Goal: Task Accomplishment & Management: Use online tool/utility

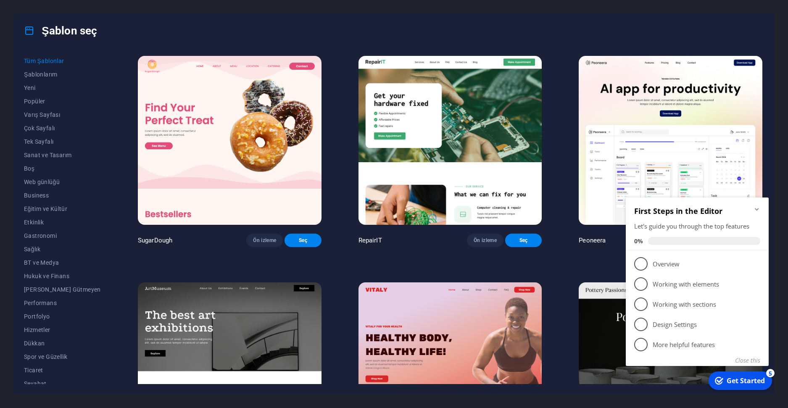
click at [756, 212] on icon "Minimize checklist" at bounding box center [756, 209] width 7 height 7
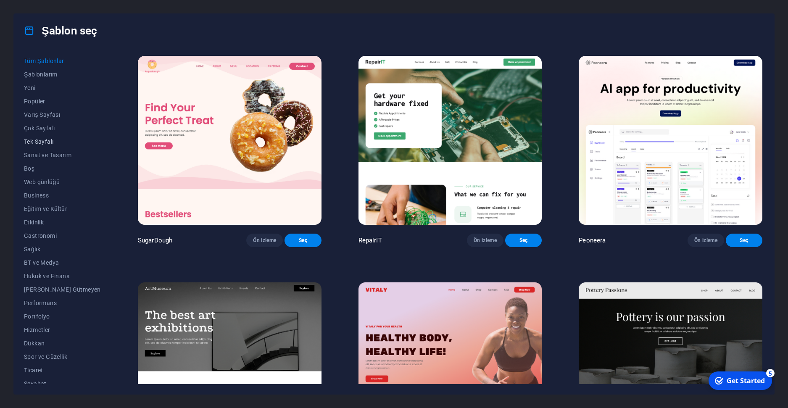
click at [53, 140] on span "Tek Sayfalı" at bounding box center [62, 141] width 77 height 7
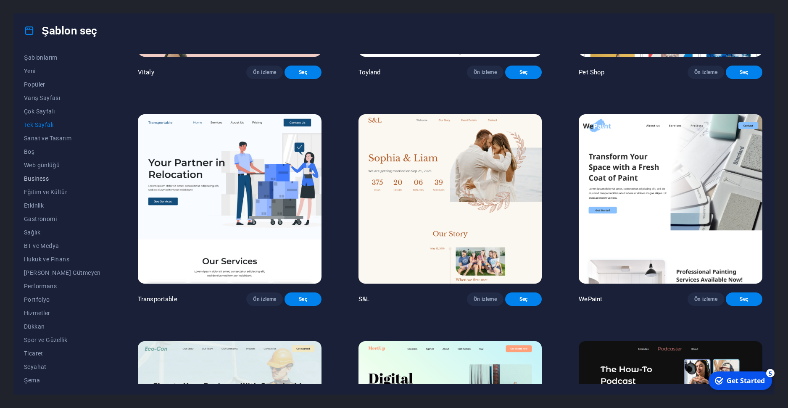
scroll to position [20, 0]
click at [29, 149] on span "Boş" at bounding box center [62, 148] width 77 height 7
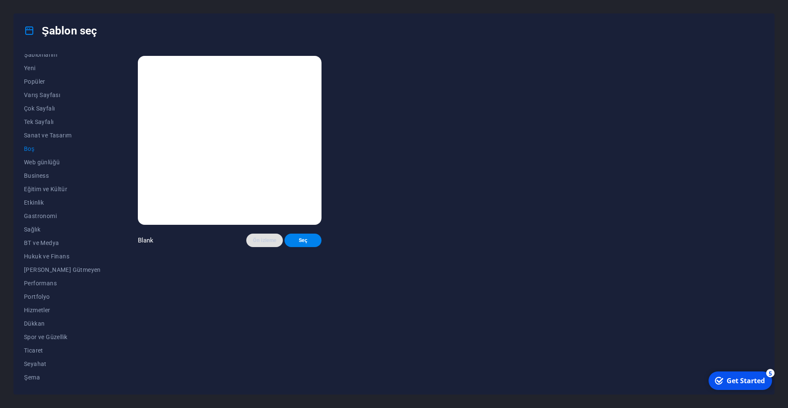
click at [246, 234] on button "Ön izleme" at bounding box center [264, 240] width 37 height 13
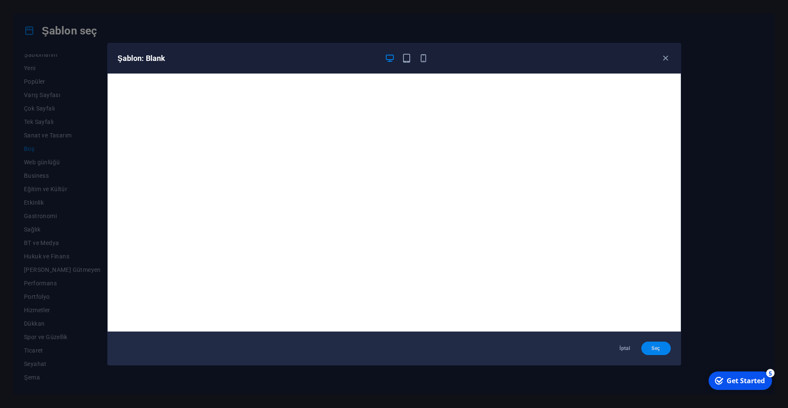
click at [652, 348] on span "Seç" at bounding box center [656, 348] width 16 height 7
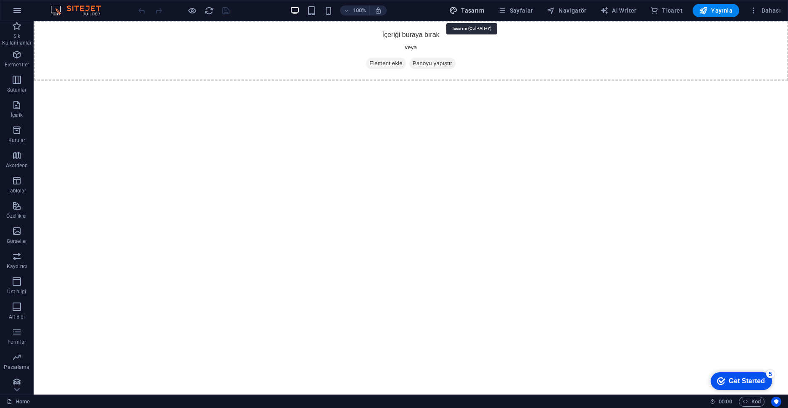
click at [478, 7] on span "Tasarım" at bounding box center [466, 10] width 35 height 8
select select "px"
select select "400"
select select "px"
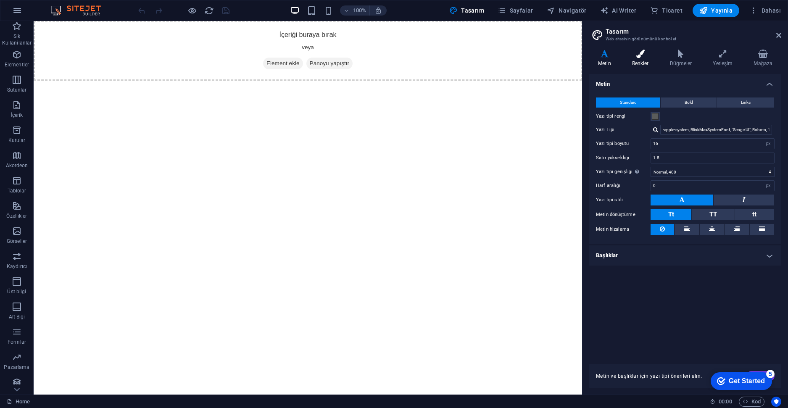
click at [645, 61] on h4 "Renkler" at bounding box center [642, 59] width 38 height 18
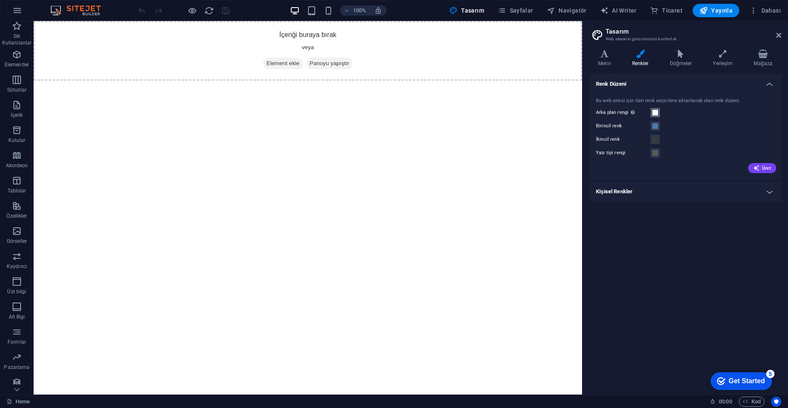
click at [655, 111] on span at bounding box center [655, 112] width 7 height 7
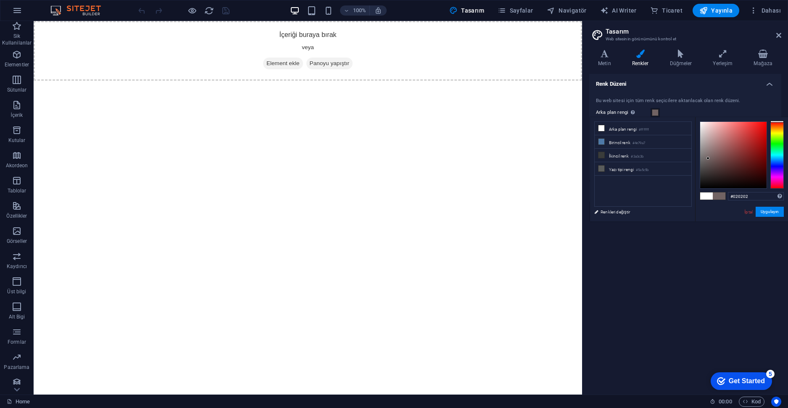
type input "#000000"
drag, startPoint x: 712, startPoint y: 149, endPoint x: 692, endPoint y: 206, distance: 60.2
click at [692, 205] on div "less Arka plan rengi #ffffff Birincil renk #4e79a7 İkincil renk #3a3c3b Yazı ti…" at bounding box center [689, 169] width 198 height 104
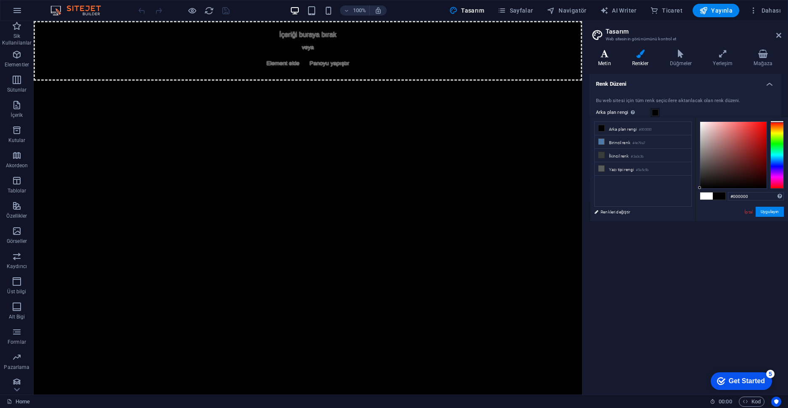
click at [605, 55] on icon at bounding box center [604, 54] width 31 height 8
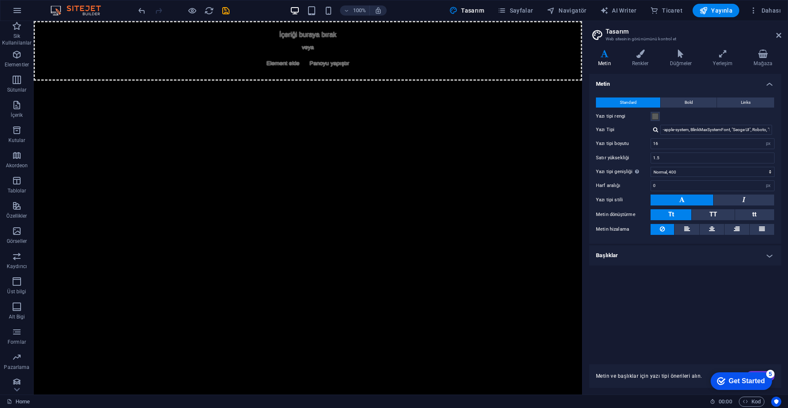
drag, startPoint x: 408, startPoint y: 57, endPoint x: 406, endPoint y: 177, distance: 119.8
click at [406, 81] on html "Skip to main content İçeriği buraya bırak veya Element ekle Panoyu yapıştır" at bounding box center [308, 51] width 548 height 60
click at [319, 42] on div "İçeriği buraya bırak veya Element ekle Panoyu yapıştır" at bounding box center [308, 51] width 548 height 60
click at [295, 38] on div "İçeriği buraya bırak veya Element ekle Panoyu yapıştır" at bounding box center [308, 51] width 548 height 60
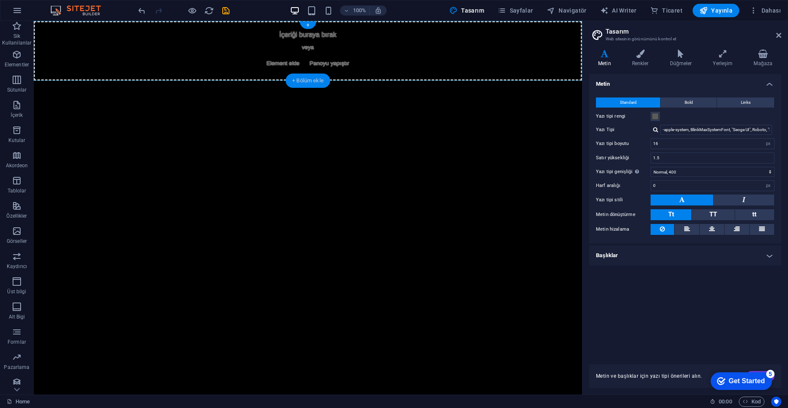
drag, startPoint x: 311, startPoint y: 82, endPoint x: 139, endPoint y: 65, distance: 172.3
click at [311, 82] on div "+ Bölüm ekle" at bounding box center [307, 81] width 45 height 14
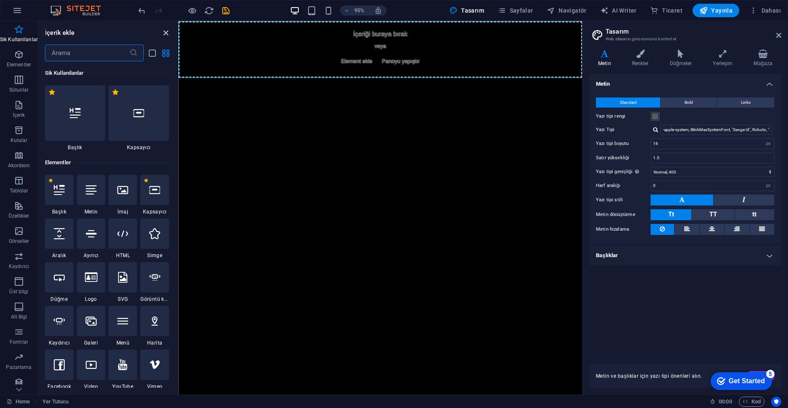
click at [163, 34] on icon "close panel" at bounding box center [166, 33] width 10 height 10
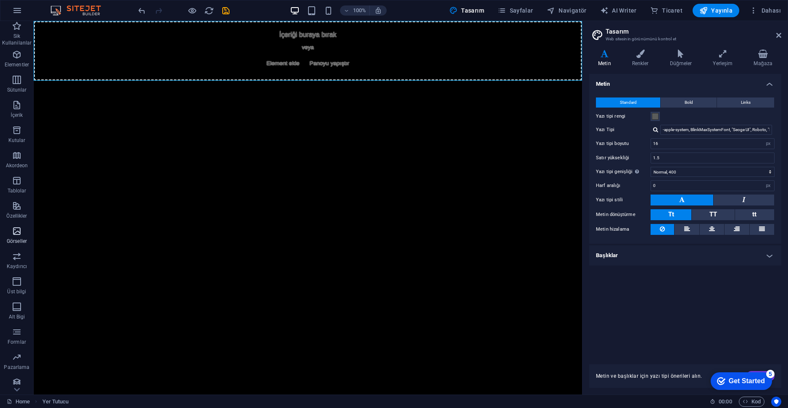
click at [18, 233] on icon "button" at bounding box center [17, 231] width 10 height 10
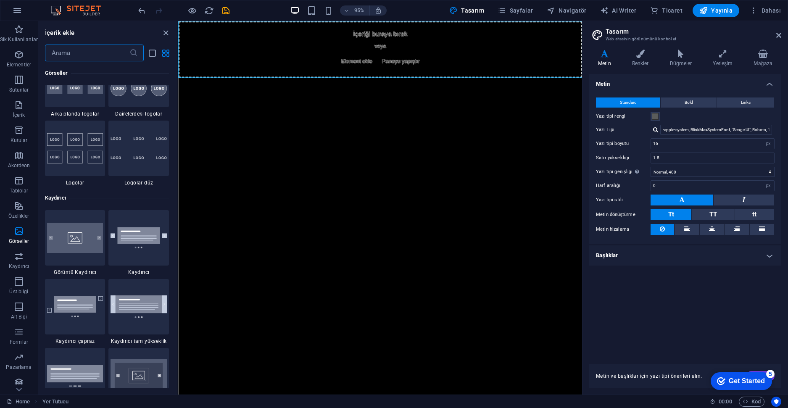
scroll to position [4807, 0]
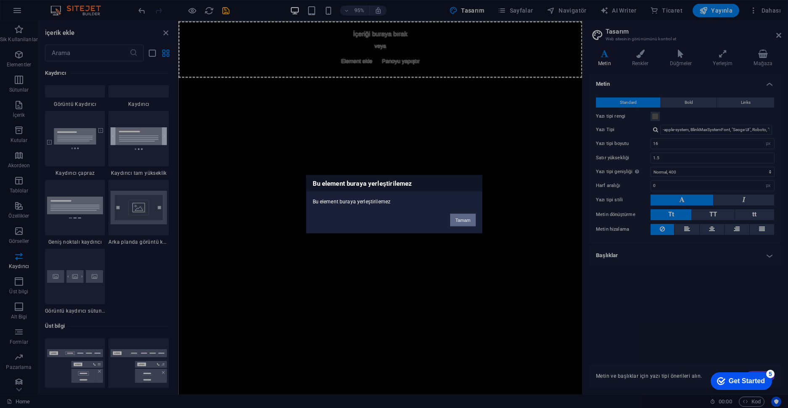
click at [460, 219] on button "Tamam" at bounding box center [462, 219] width 25 height 13
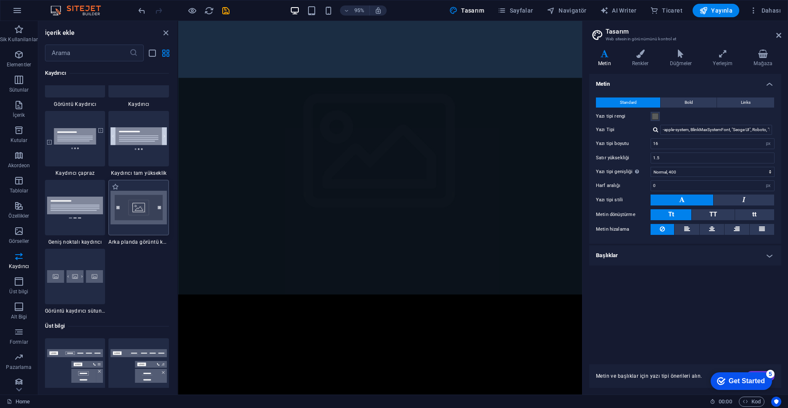
select select "rem"
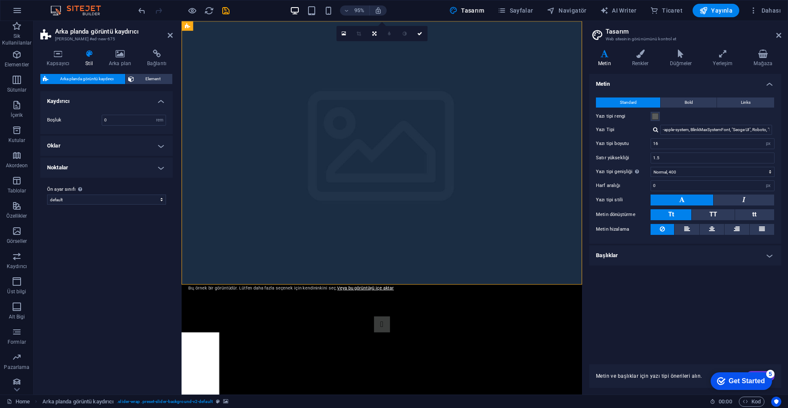
drag, startPoint x: 395, startPoint y: 271, endPoint x: 398, endPoint y: 274, distance: 4.8
click at [395, 271] on figure at bounding box center [392, 159] width 421 height 277
click at [383, 274] on figure at bounding box center [392, 159] width 421 height 277
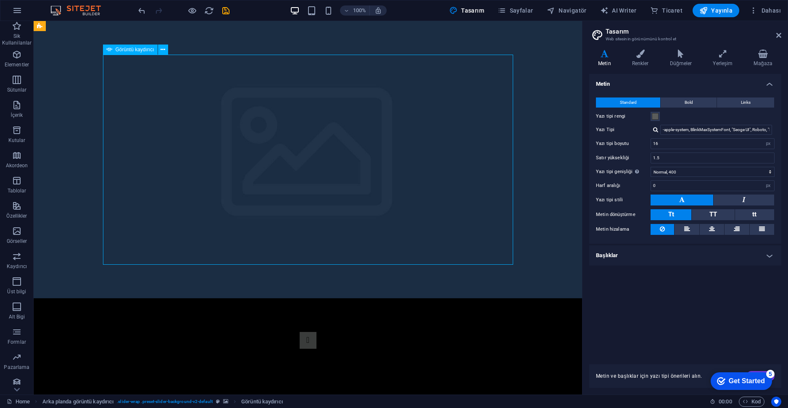
drag, startPoint x: 364, startPoint y: 187, endPoint x: 387, endPoint y: 258, distance: 74.3
drag, startPoint x: 352, startPoint y: 155, endPoint x: 455, endPoint y: 226, distance: 125.6
drag, startPoint x: 348, startPoint y: 192, endPoint x: 378, endPoint y: 211, distance: 36.0
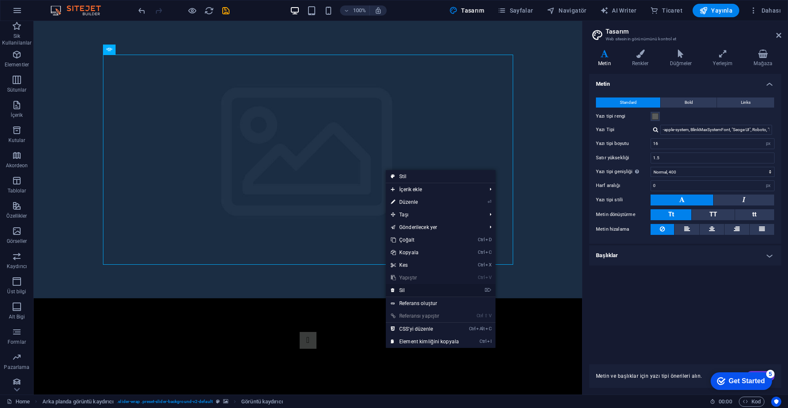
click at [405, 287] on link "⌦ Sil" at bounding box center [425, 290] width 78 height 13
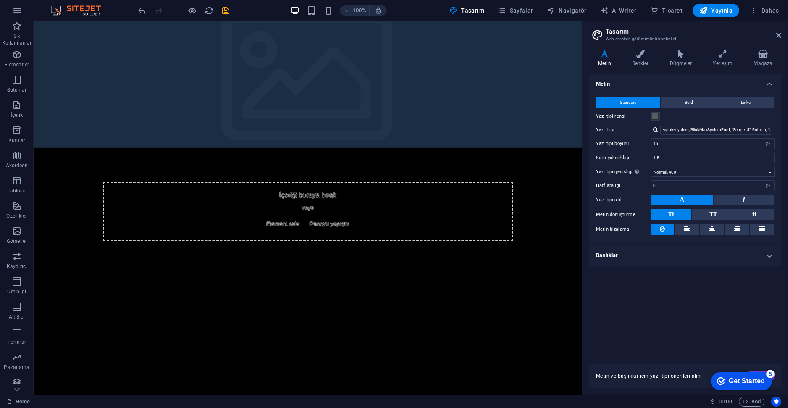
drag, startPoint x: 264, startPoint y: 132, endPoint x: 265, endPoint y: 157, distance: 25.2
click at [267, 160] on html "Skip to main content İçeriği buraya bırak veya Element ekle Panoyu yapıştır" at bounding box center [308, 148] width 548 height 254
click at [255, 188] on html "Skip to main content İçeriği buraya bırak veya Element ekle Panoyu yapıştır" at bounding box center [308, 148] width 548 height 254
click at [356, 131] on figure at bounding box center [308, 84] width 548 height 127
click at [310, 26] on div "+" at bounding box center [308, 25] width 16 height 8
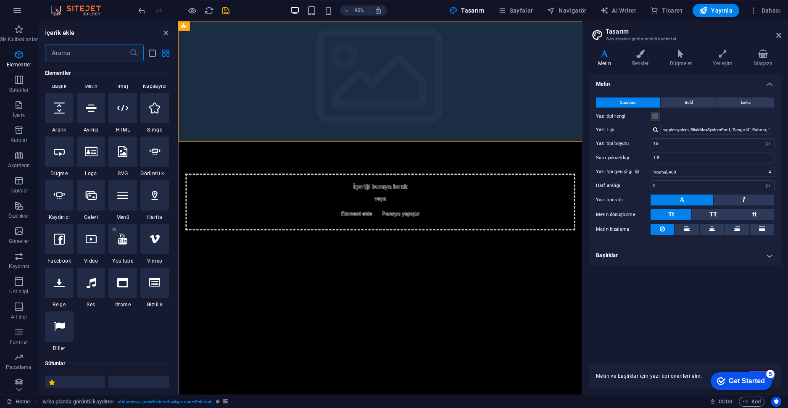
scroll to position [42, 0]
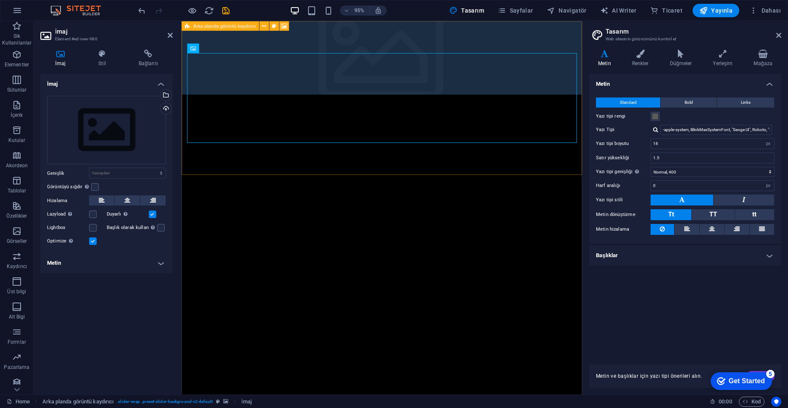
click at [335, 166] on div at bounding box center [392, 140] width 421 height 239
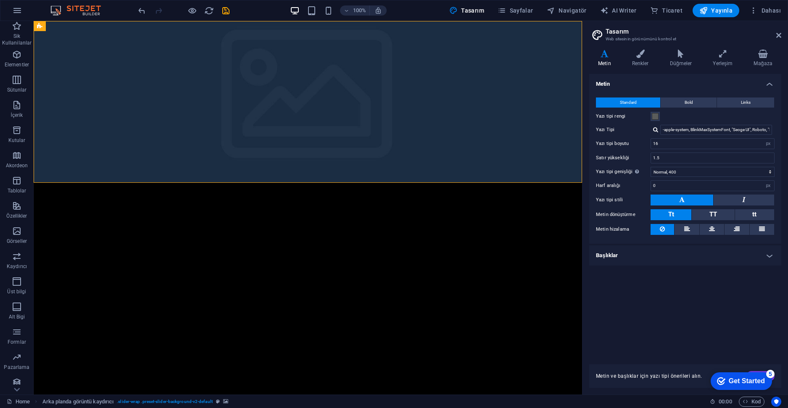
drag, startPoint x: 243, startPoint y: 171, endPoint x: 242, endPoint y: 266, distance: 94.5
click at [242, 273] on html "Skip to main content" at bounding box center [308, 183] width 548 height 324
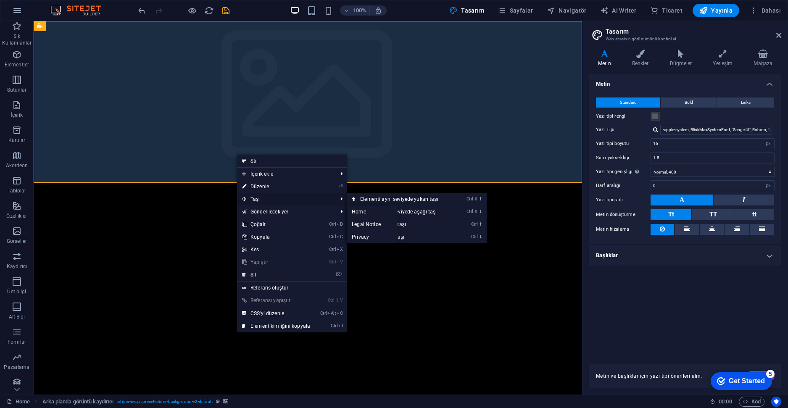
click at [270, 196] on span "Taşı" at bounding box center [285, 199] width 97 height 13
click at [409, 235] on link "Ctrl ⬇ Elementi aşağı taşı" at bounding box center [401, 237] width 108 height 13
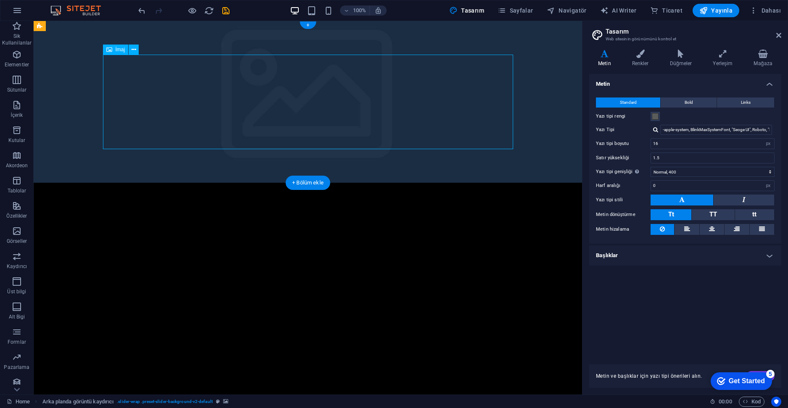
drag, startPoint x: 294, startPoint y: 132, endPoint x: 316, endPoint y: 136, distance: 22.7
click at [316, 216] on figure at bounding box center [308, 263] width 410 height 95
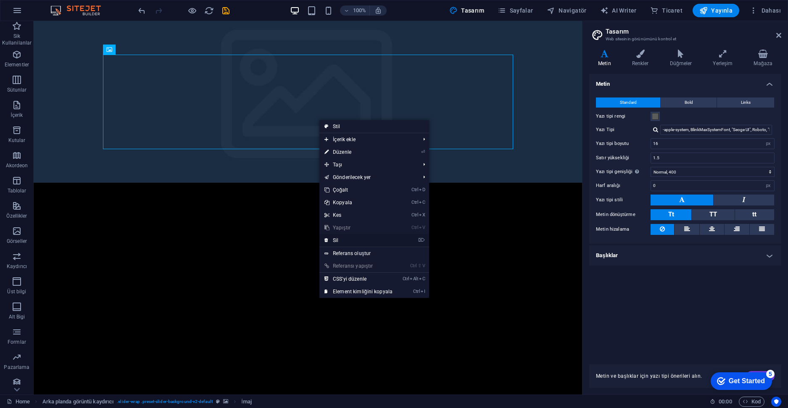
click at [343, 236] on link "⌦ Sil" at bounding box center [358, 240] width 78 height 13
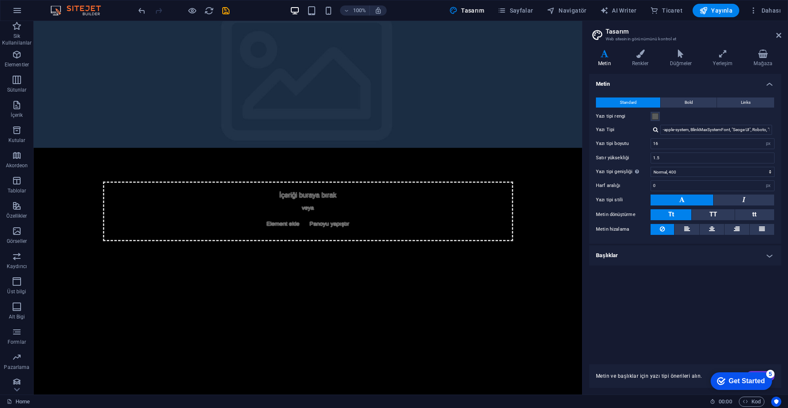
click at [241, 157] on html "Skip to main content İçeriği buraya bırak veya Element ekle Panoyu yapıştır" at bounding box center [308, 148] width 548 height 254
drag, startPoint x: 296, startPoint y: 179, endPoint x: 249, endPoint y: 209, distance: 56.3
click at [236, 212] on html "Skip to main content İçeriği buraya bırak veya Element ekle Panoyu yapıştır" at bounding box center [308, 148] width 548 height 254
click at [686, 101] on span "Bold" at bounding box center [689, 102] width 8 height 10
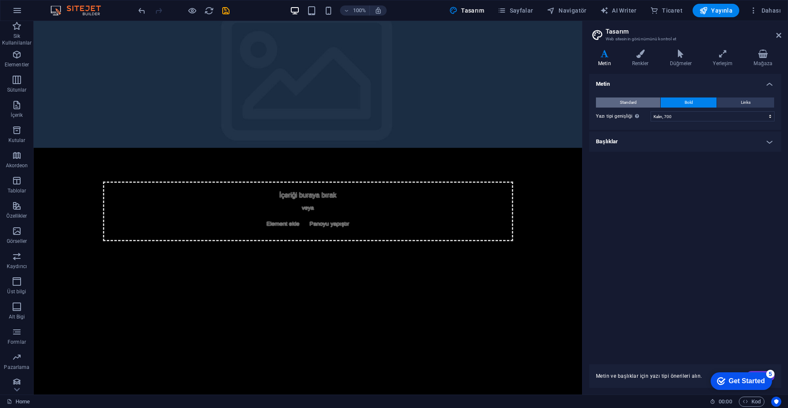
click at [631, 97] on span "Standard" at bounding box center [628, 102] width 17 height 10
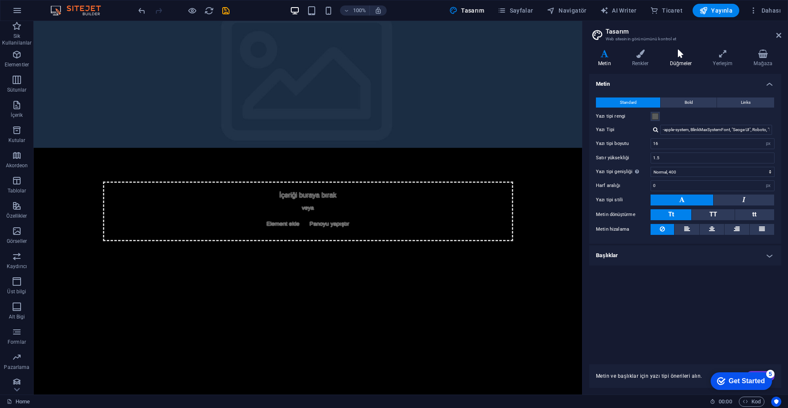
click at [687, 53] on icon at bounding box center [681, 54] width 40 height 8
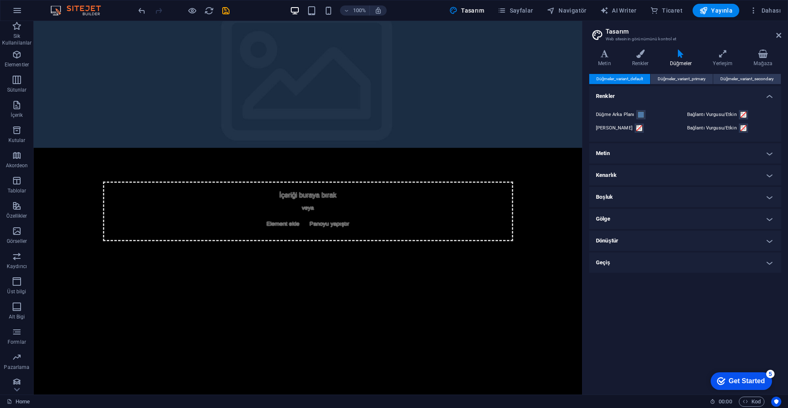
click at [616, 48] on div "Varyantlar Metin Renkler Düğmeler Yerleşim Mağaza Metin Standard Bold Links Yaz…" at bounding box center [684, 219] width 205 height 352
click at [613, 59] on h4 "Metin" at bounding box center [606, 59] width 34 height 18
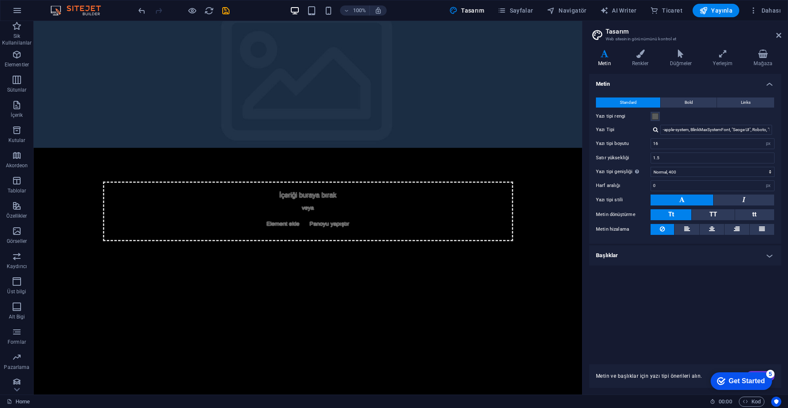
click at [398, 246] on html "Skip to main content İçeriği buraya bırak veya Element ekle Panoyu yapıştır" at bounding box center [308, 148] width 548 height 254
click at [505, 128] on figure at bounding box center [308, 84] width 548 height 127
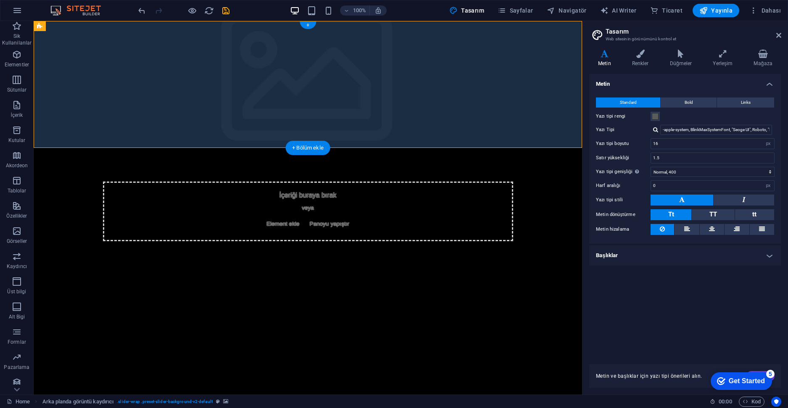
click at [505, 128] on figure at bounding box center [308, 84] width 548 height 127
click at [374, 133] on figure at bounding box center [308, 84] width 548 height 127
select select "rem"
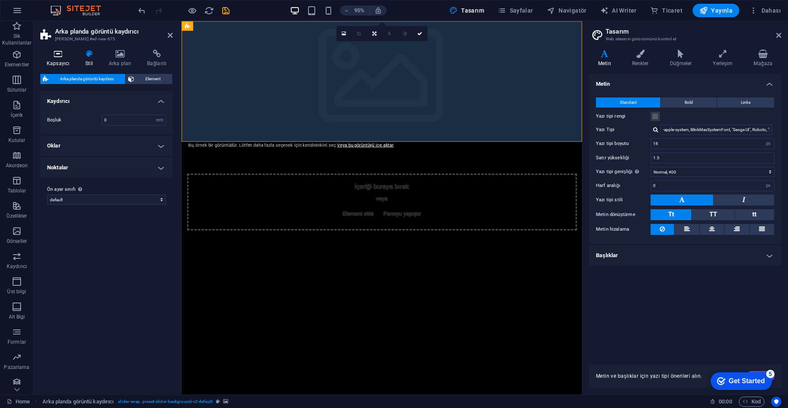
click at [62, 53] on icon at bounding box center [57, 54] width 35 height 8
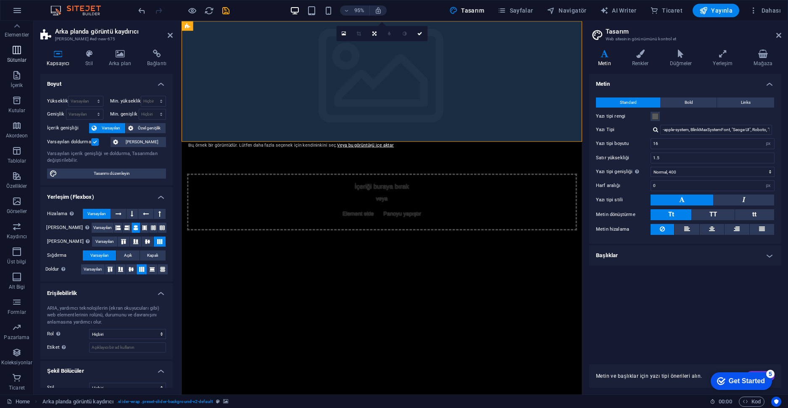
scroll to position [0, 0]
click at [175, 30] on aside "Arka planda görüntü kaydırıcı Ön ayar #ed-new-675 Kapsayıcı Stil Arka plan Bağl…" at bounding box center [108, 208] width 148 height 374
click at [173, 32] on aside "Arka planda görüntü kaydırıcı Ön ayar #ed-new-675 Kapsayıcı Stil Arka plan Bağl…" at bounding box center [108, 208] width 148 height 374
click at [170, 35] on icon at bounding box center [170, 35] width 5 height 7
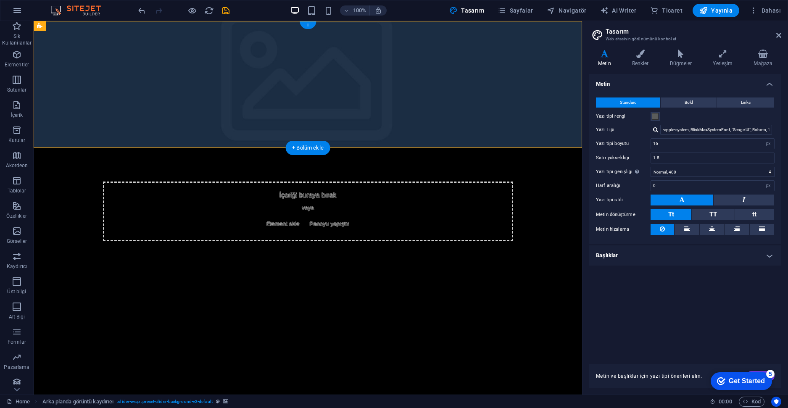
click at [170, 35] on figure at bounding box center [308, 84] width 548 height 127
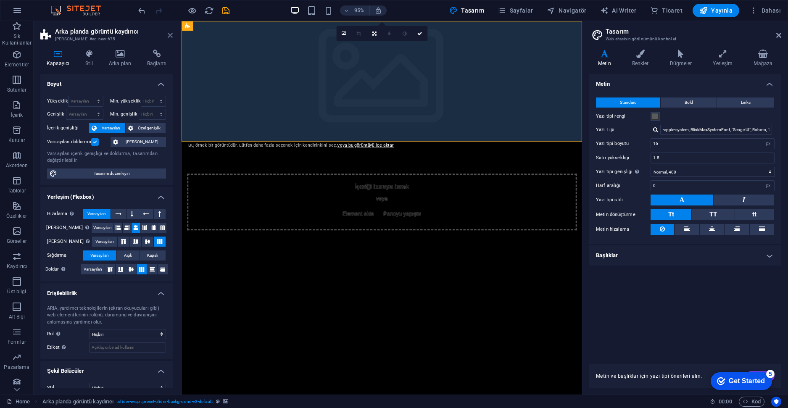
click at [172, 36] on icon at bounding box center [170, 35] width 5 height 7
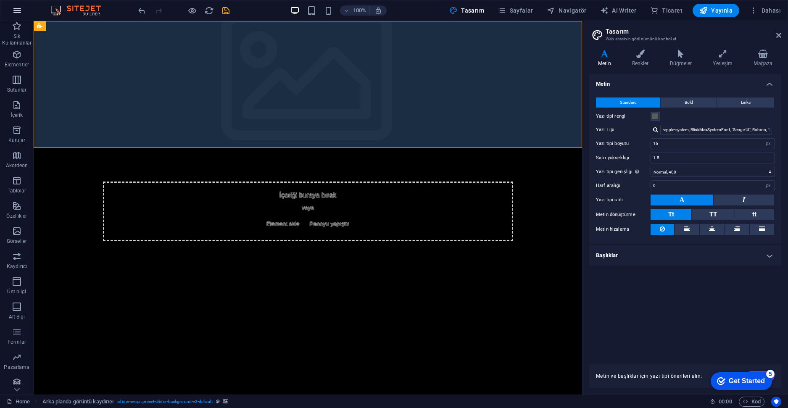
click at [22, 16] on button "button" at bounding box center [17, 10] width 20 height 20
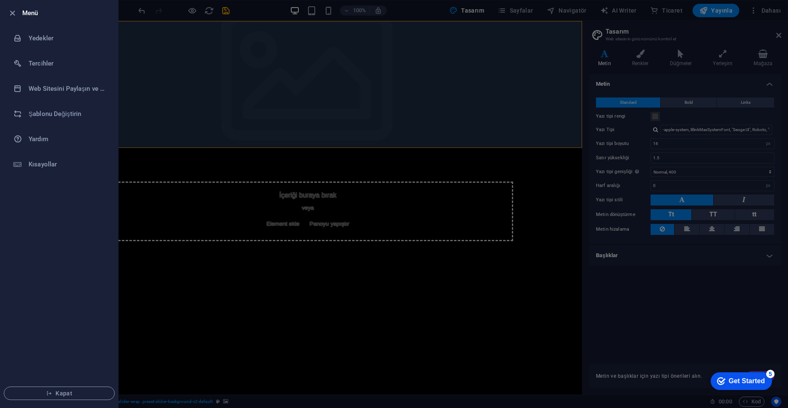
click at [29, 6] on li "Menü" at bounding box center [59, 12] width 118 height 25
click at [14, 9] on icon "button" at bounding box center [13, 13] width 10 height 10
click at [14, 9] on li "Menü" at bounding box center [59, 12] width 118 height 25
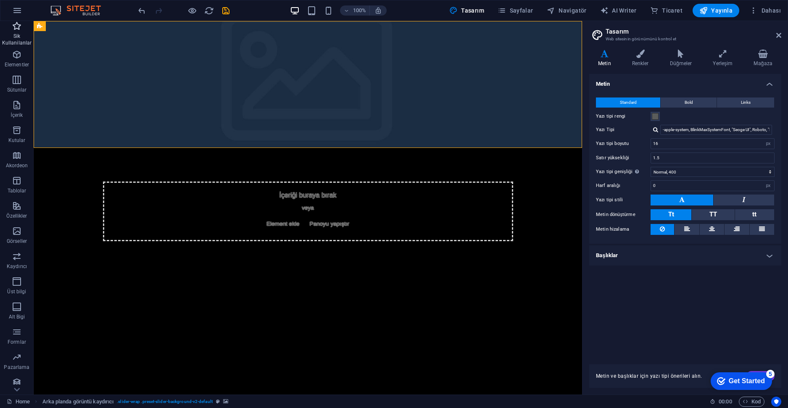
click at [16, 27] on icon "button" at bounding box center [17, 26] width 10 height 10
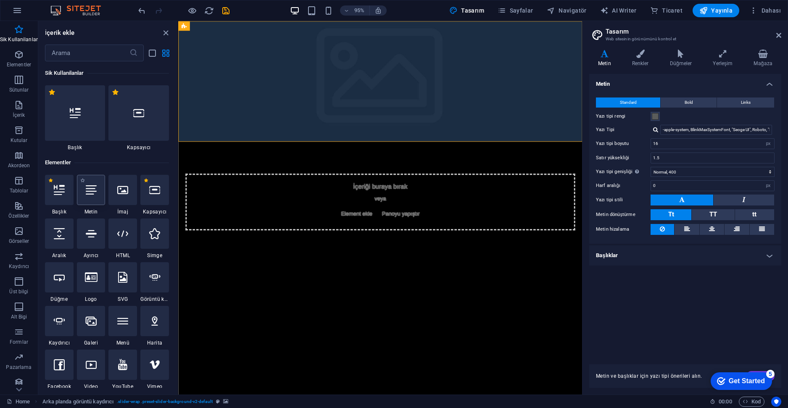
drag, startPoint x: 17, startPoint y: 57, endPoint x: 94, endPoint y: 184, distance: 148.9
click at [95, 184] on div "Sik Kullanilanlar Elementler Sütunlar İçerik Kutular Akordeon Tablolar Özellikl…" at bounding box center [89, 208] width 178 height 374
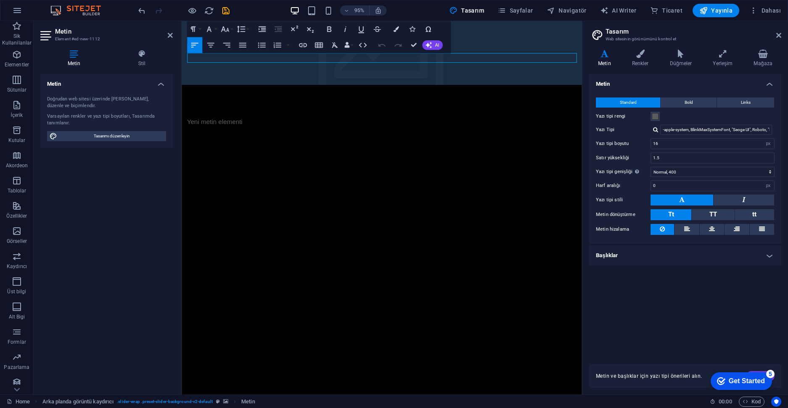
drag, startPoint x: 263, startPoint y: 147, endPoint x: 269, endPoint y: 153, distance: 8.9
click at [269, 153] on html "Skip to main content Yeni metin elementi" at bounding box center [392, 93] width 421 height 145
click at [353, 122] on p "Yeni metin elementi" at bounding box center [392, 127] width 410 height 10
drag, startPoint x: 348, startPoint y: 64, endPoint x: 360, endPoint y: 180, distance: 116.7
drag, startPoint x: 360, startPoint y: 180, endPoint x: 364, endPoint y: 176, distance: 5.9
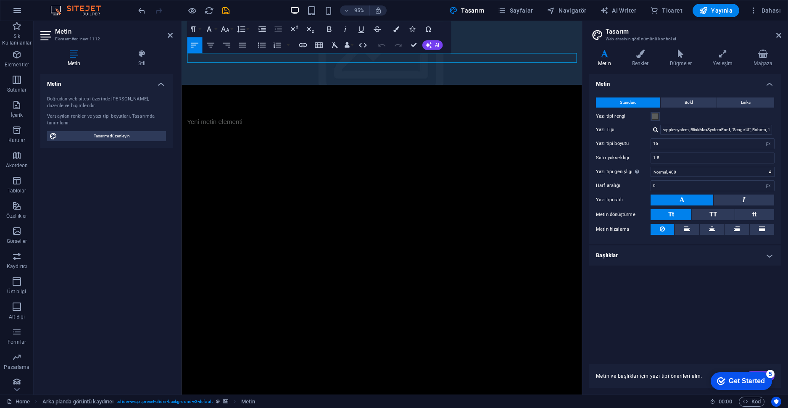
click at [363, 166] on html "Skip to main content Yeni metin elementi" at bounding box center [392, 93] width 421 height 145
click at [570, 122] on p "Yeni metin elementi" at bounding box center [392, 127] width 410 height 10
drag, startPoint x: 594, startPoint y: 61, endPoint x: 565, endPoint y: 90, distance: 40.7
click at [580, 93] on div "Yeni metin elementi" at bounding box center [392, 93] width 421 height 145
click at [170, 35] on icon at bounding box center [170, 35] width 5 height 7
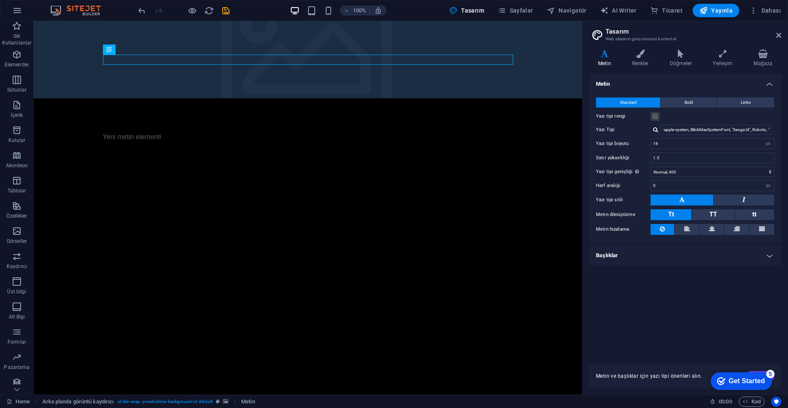
drag, startPoint x: 147, startPoint y: 71, endPoint x: 100, endPoint y: 87, distance: 50.1
drag, startPoint x: 141, startPoint y: 70, endPoint x: 84, endPoint y: 43, distance: 62.4
click at [210, 54] on figure at bounding box center [308, 59] width 548 height 77
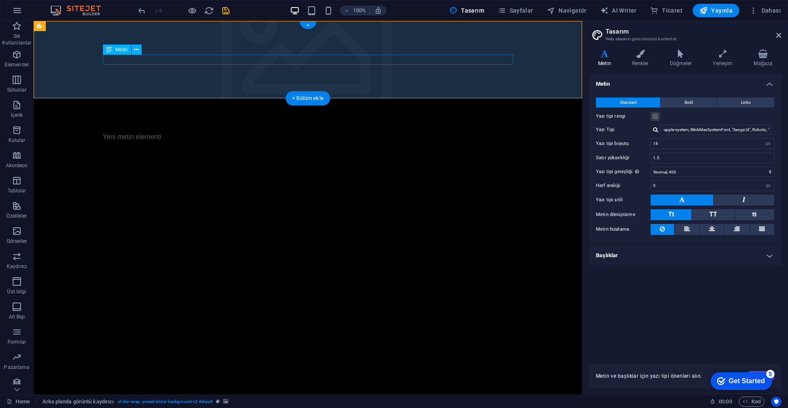
click at [212, 132] on div "Yeni metin elementi" at bounding box center [308, 137] width 410 height 10
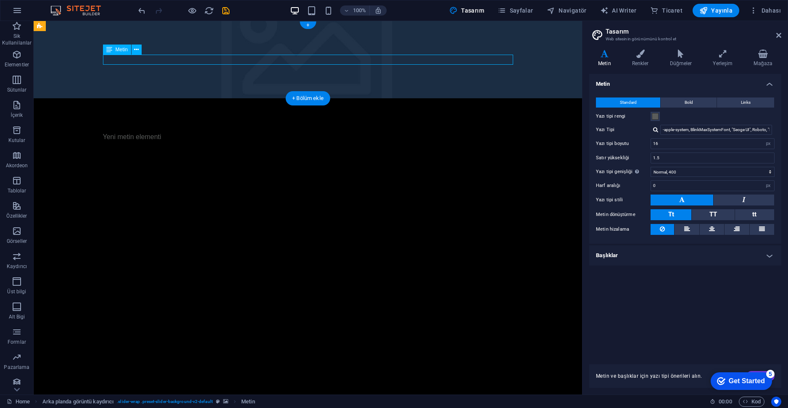
click at [213, 132] on div "Yeni metin elementi" at bounding box center [308, 137] width 410 height 10
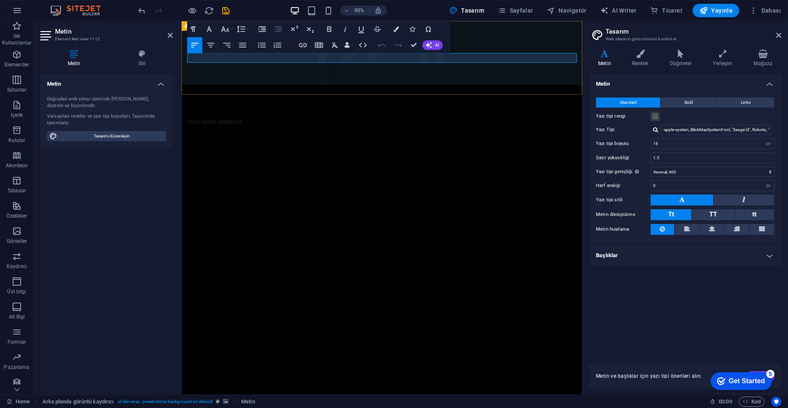
click at [228, 122] on p "Yeni metin elementi" at bounding box center [392, 127] width 410 height 10
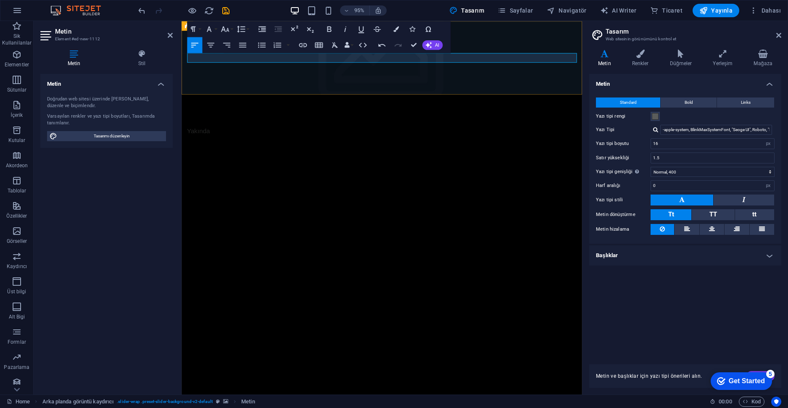
click at [228, 132] on p "Yakında" at bounding box center [392, 137] width 410 height 10
click at [648, 49] on div "Varyantlar Metin Renkler Düğmeler Yerleşim Mağaza Metin Standard Bold Links Yaz…" at bounding box center [684, 219] width 205 height 352
click at [646, 53] on icon at bounding box center [640, 54] width 34 height 8
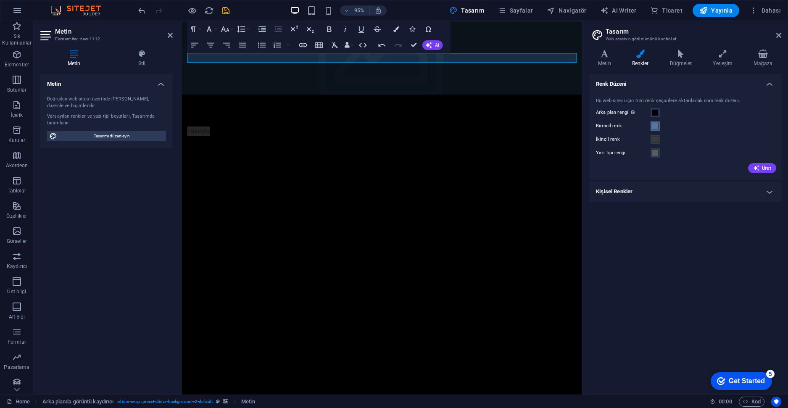
click at [653, 129] on span at bounding box center [655, 126] width 7 height 7
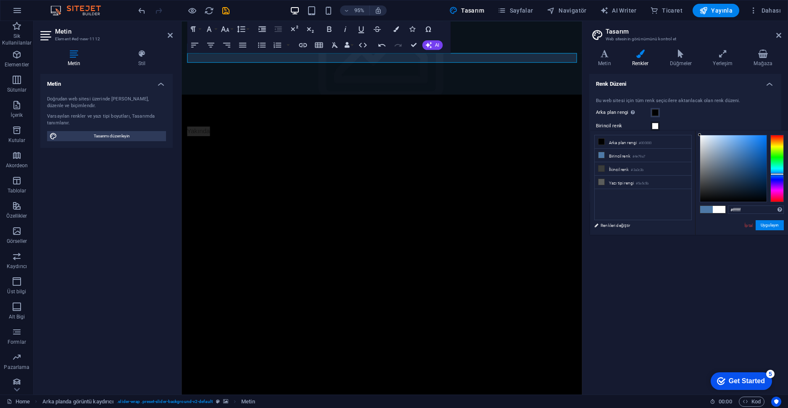
drag, startPoint x: 719, startPoint y: 157, endPoint x: 679, endPoint y: 119, distance: 54.7
click at [680, 120] on body "Individual Home Sik Kullanilanlar Elementler Sütunlar İçerik Kutular Akordeon T…" at bounding box center [394, 204] width 788 height 408
click at [447, 76] on figure at bounding box center [392, 59] width 421 height 77
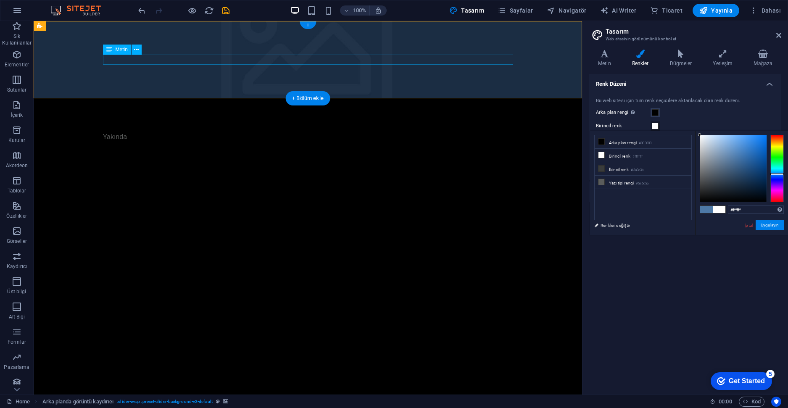
click at [116, 132] on div "Yakında" at bounding box center [308, 137] width 410 height 10
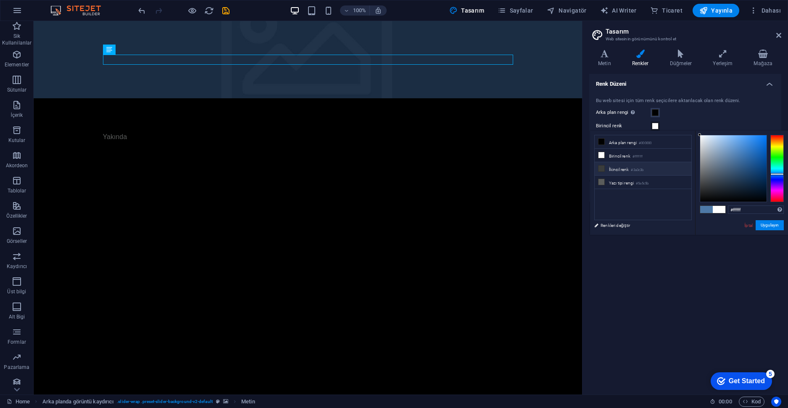
click at [616, 169] on li "İkincil renk #3a3c3b" at bounding box center [643, 168] width 97 height 13
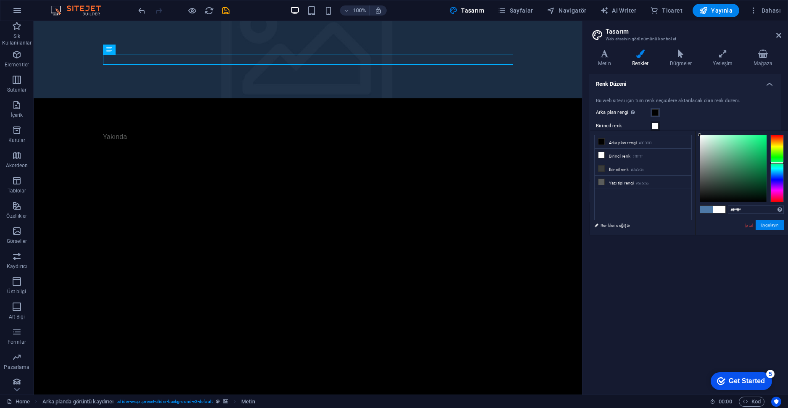
drag, startPoint x: 699, startPoint y: 160, endPoint x: 686, endPoint y: 126, distance: 36.8
click at [688, 126] on body "Individual Home Sik Kullanilanlar Elementler Sütunlar İçerik Kutular Akordeon T…" at bounding box center [394, 204] width 788 height 408
click at [708, 175] on div at bounding box center [733, 168] width 66 height 66
click at [644, 179] on li "Yazı tipi rengi #5a5c5b" at bounding box center [643, 182] width 97 height 13
type input "#ffffff"
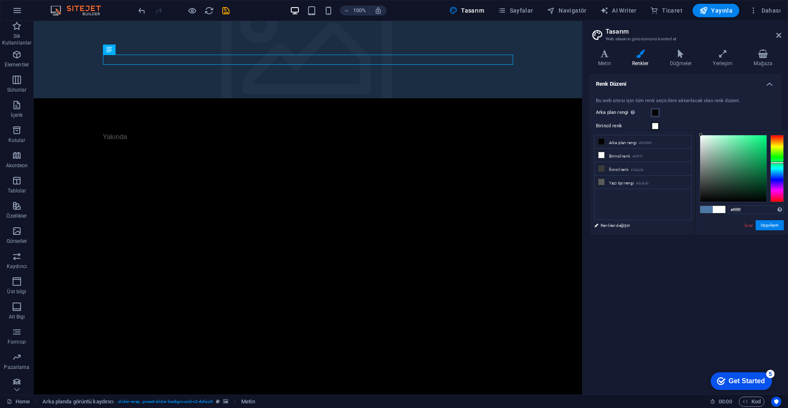
drag, startPoint x: 712, startPoint y: 155, endPoint x: 685, endPoint y: 113, distance: 49.9
click at [685, 113] on body "Individual Home Sik Kullanilanlar Elementler Sütunlar İçerik Kutular Akordeon T…" at bounding box center [394, 204] width 788 height 408
click at [286, 52] on figure at bounding box center [308, 59] width 548 height 77
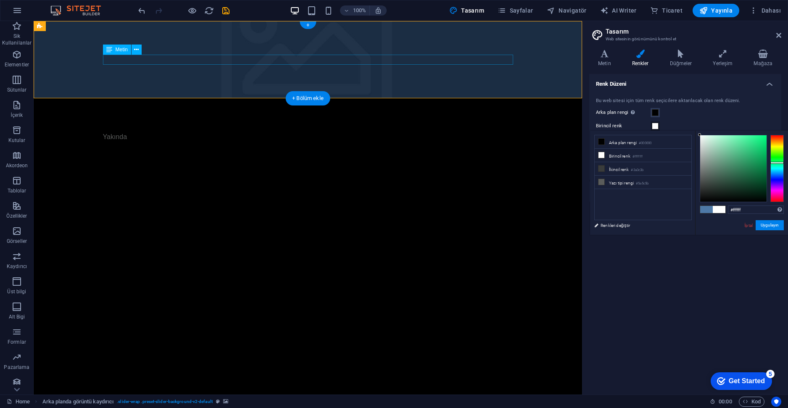
click at [132, 132] on div "Yakında" at bounding box center [308, 137] width 410 height 10
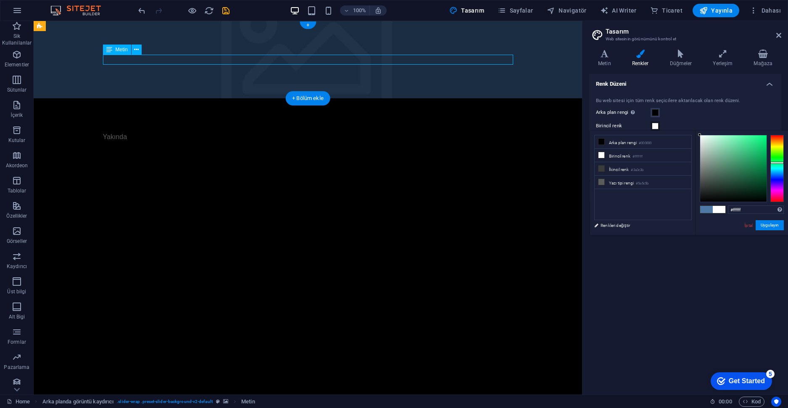
click at [129, 132] on div "Yakında" at bounding box center [308, 137] width 410 height 10
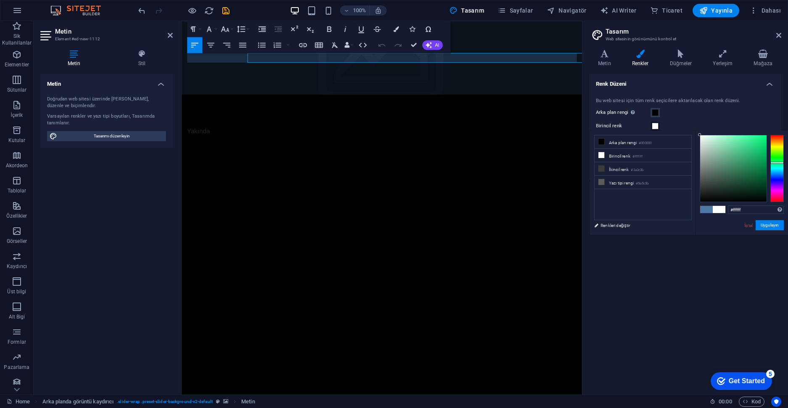
click at [129, 60] on h4 "Stil" at bounding box center [142, 59] width 62 height 18
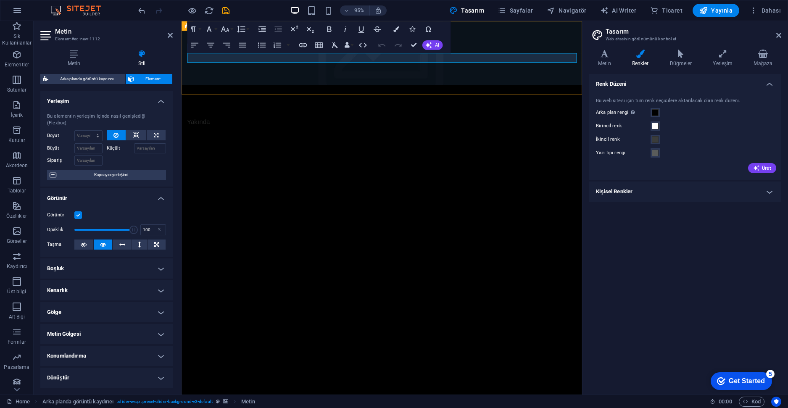
click at [203, 122] on p "Yakında" at bounding box center [392, 127] width 410 height 10
click at [653, 152] on span at bounding box center [655, 153] width 7 height 7
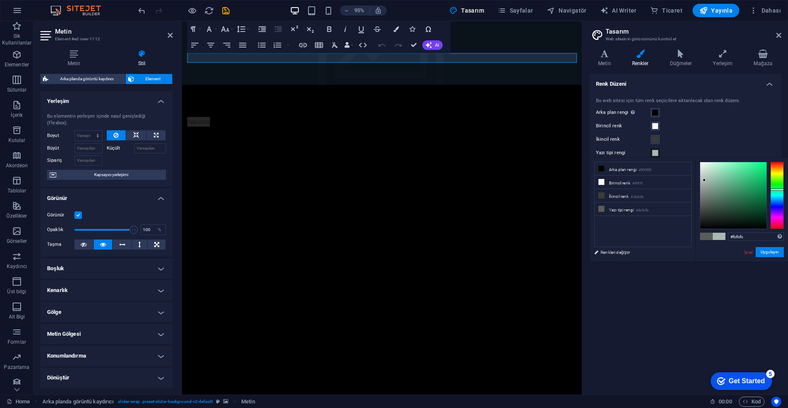
type input "#ffffff"
drag, startPoint x: 704, startPoint y: 180, endPoint x: 690, endPoint y: 152, distance: 31.9
click at [690, 152] on body "Individual Home Sik Kullanilanlar Elementler Sütunlar İçerik Kutular Akordeon T…" at bounding box center [394, 204] width 788 height 408
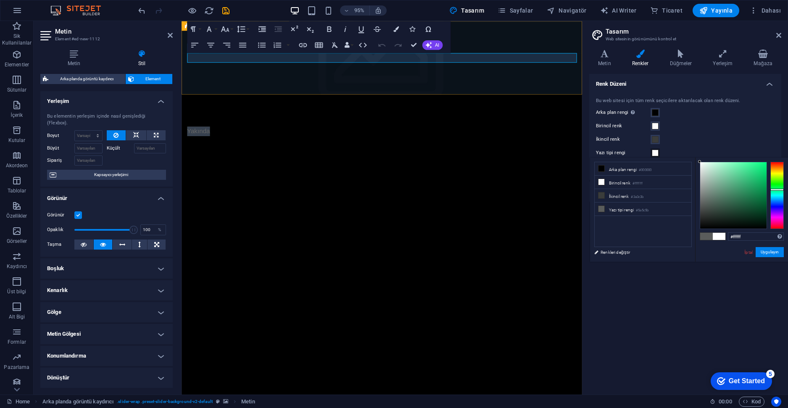
click at [321, 79] on figure at bounding box center [392, 59] width 421 height 77
click at [390, 132] on div "Yakında" at bounding box center [392, 137] width 410 height 10
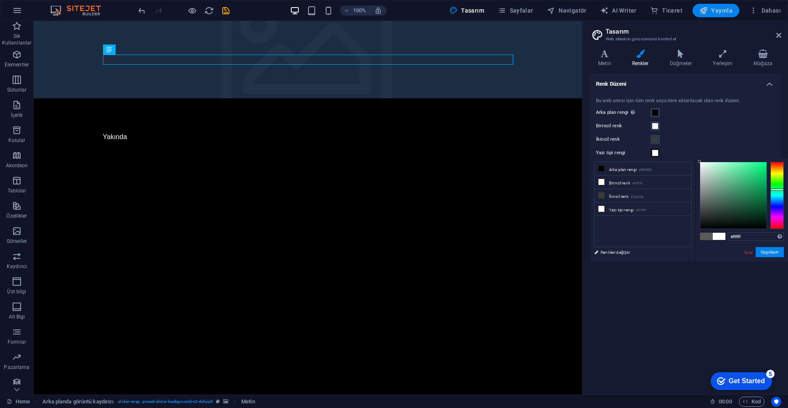
click at [711, 11] on span "Yayınla" at bounding box center [715, 10] width 33 height 8
